Goal: Check status: Check status

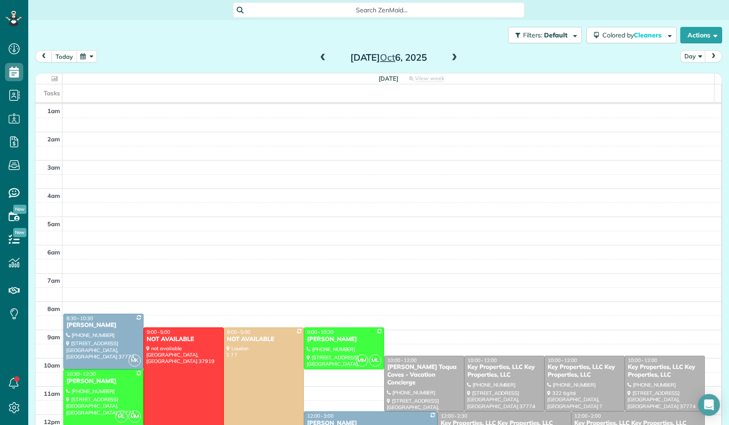
scroll to position [168, 0]
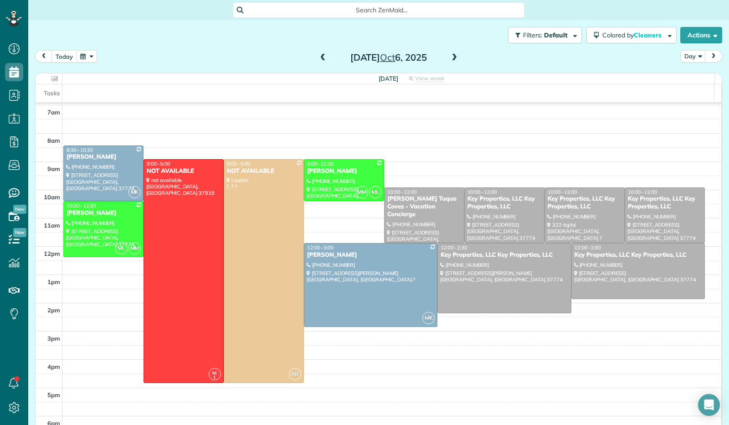
click at [70, 59] on button "today" at bounding box center [64, 56] width 26 height 12
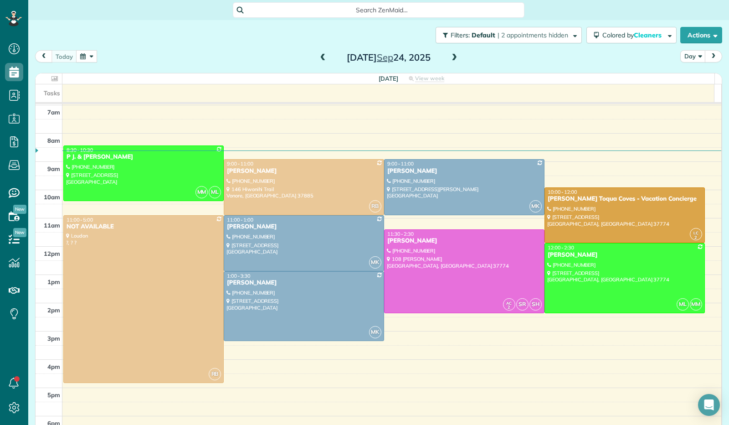
click at [450, 56] on span at bounding box center [454, 58] width 10 height 8
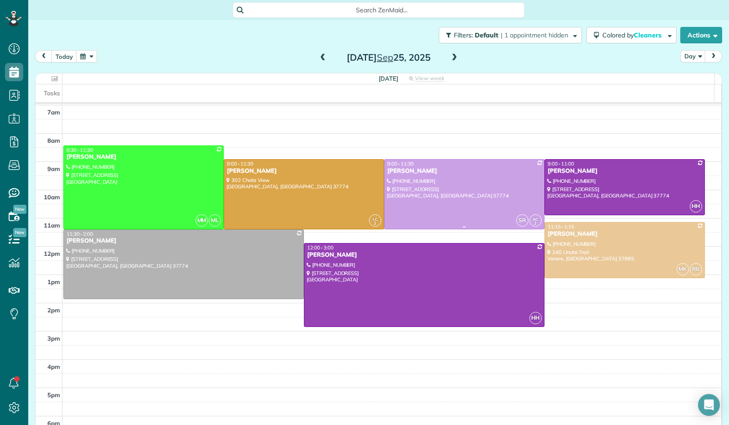
click at [476, 202] on div at bounding box center [463, 193] width 159 height 69
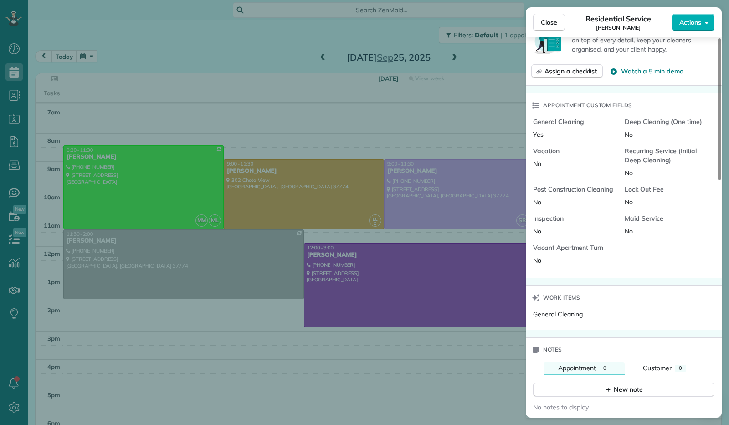
scroll to position [133, 0]
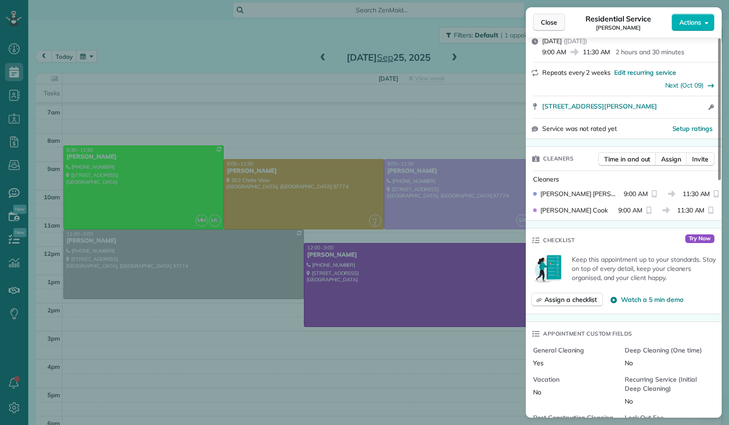
click at [553, 27] on button "Close" at bounding box center [549, 22] width 32 height 17
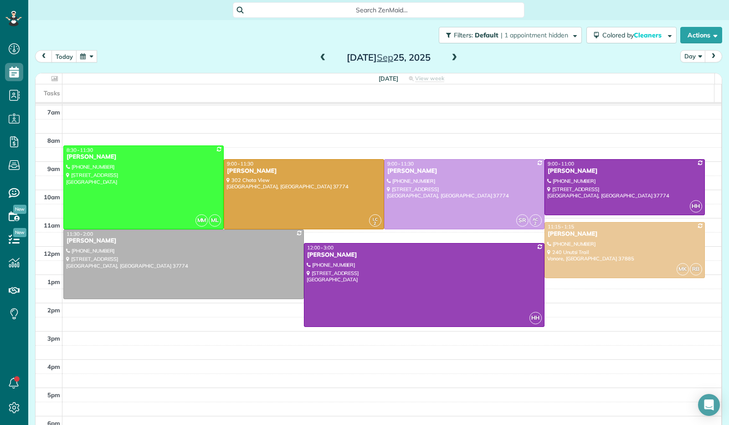
click at [450, 58] on span at bounding box center [454, 58] width 10 height 8
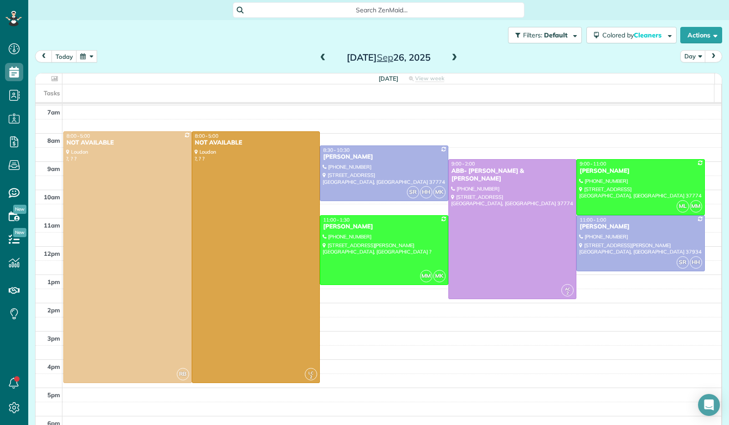
click at [450, 58] on span at bounding box center [454, 58] width 10 height 8
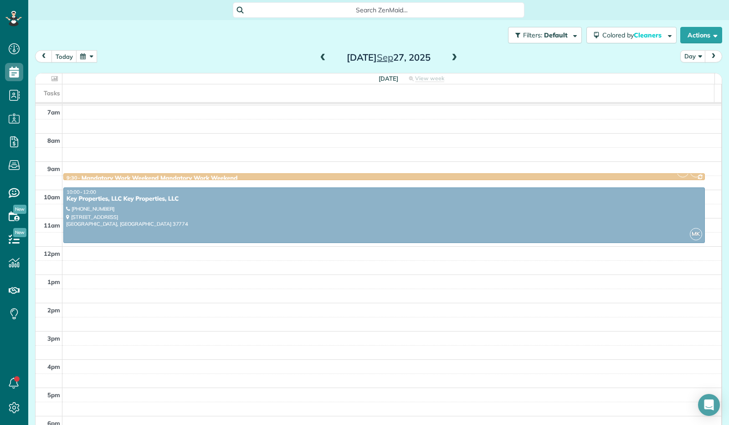
click at [450, 58] on span at bounding box center [454, 58] width 10 height 8
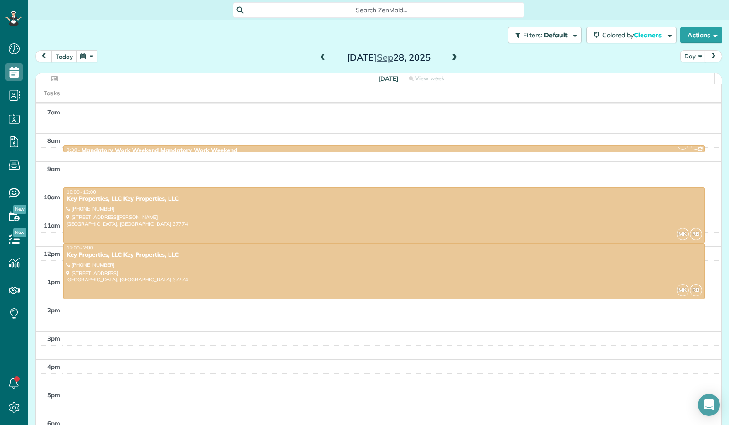
click at [450, 58] on span at bounding box center [454, 58] width 10 height 8
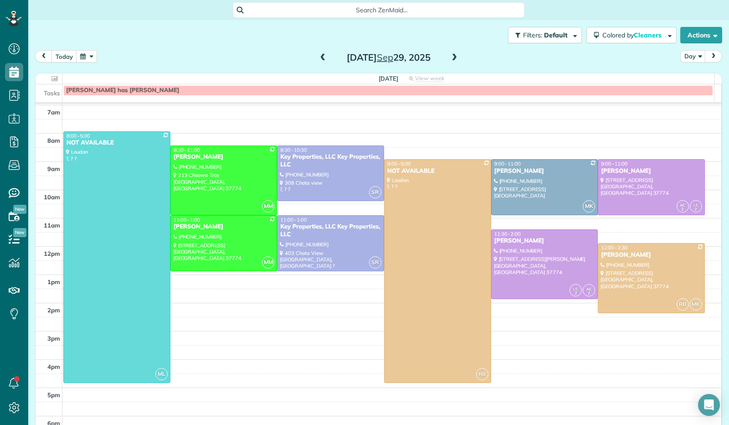
click at [450, 58] on span at bounding box center [454, 58] width 10 height 8
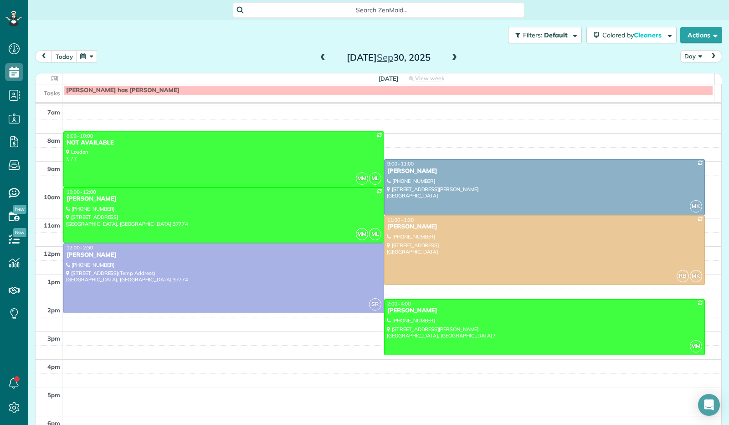
click at [450, 58] on span at bounding box center [454, 58] width 10 height 8
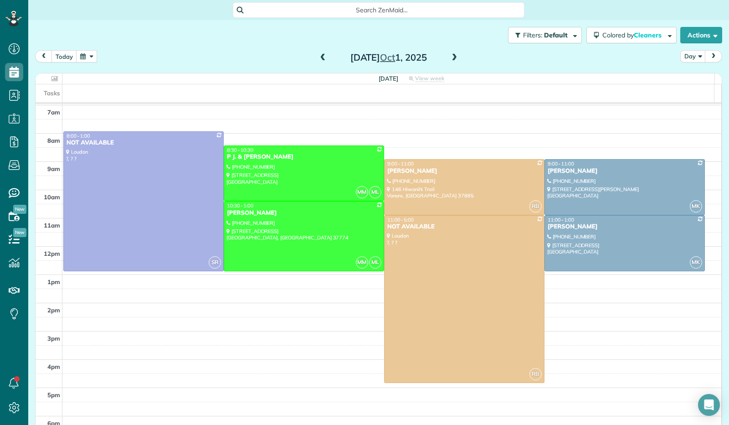
click at [450, 58] on span at bounding box center [454, 58] width 10 height 8
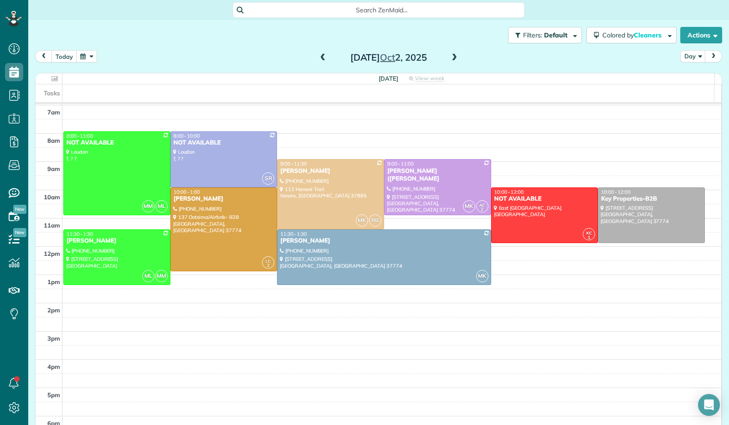
click at [450, 58] on span at bounding box center [454, 58] width 10 height 8
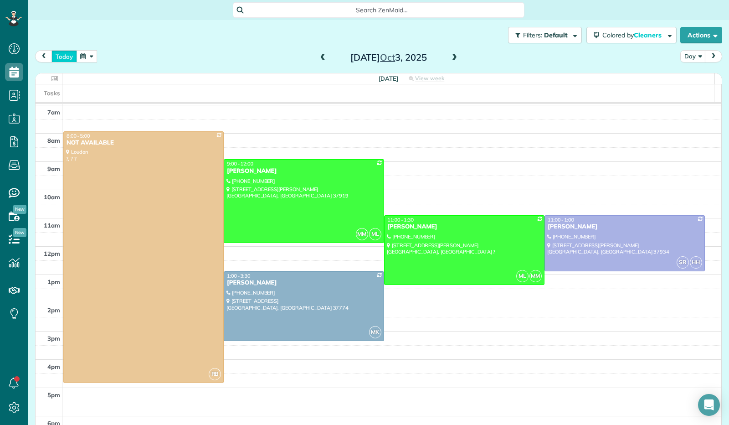
click at [63, 59] on button "today" at bounding box center [64, 56] width 26 height 12
